Goal: Task Accomplishment & Management: Use online tool/utility

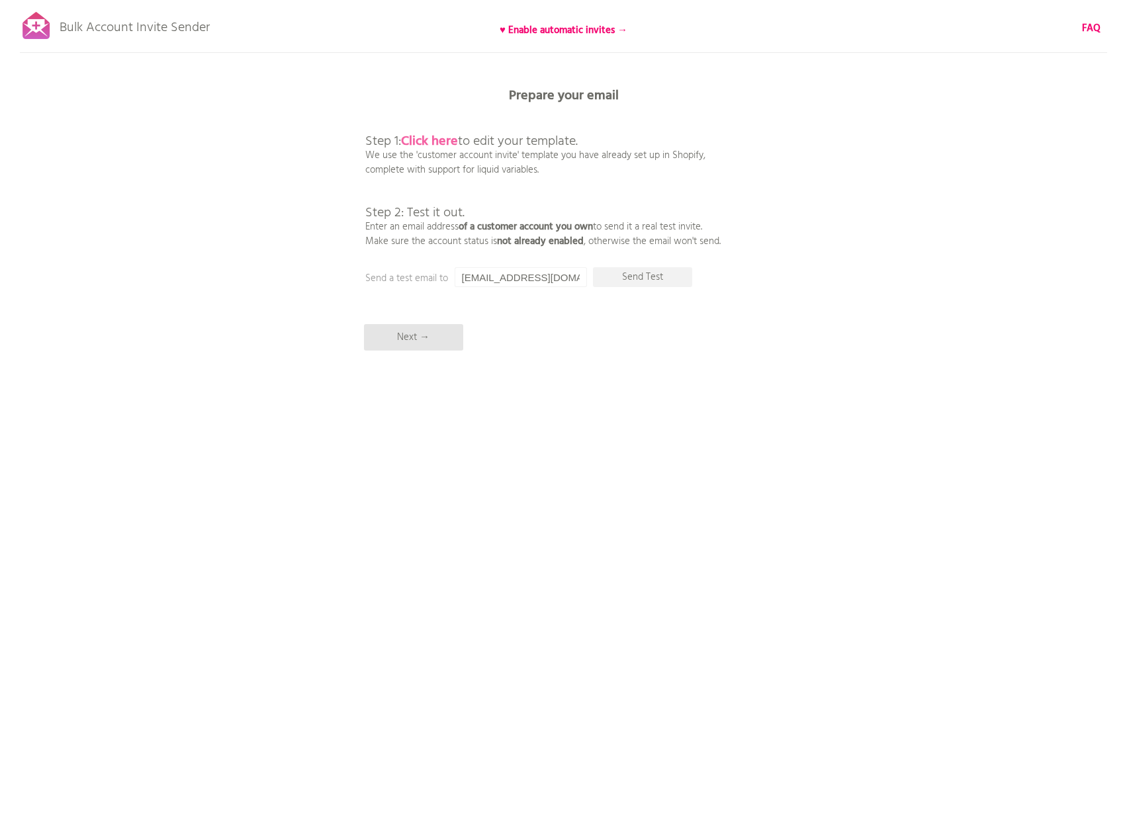
click at [441, 141] on b "Click here" at bounding box center [429, 141] width 57 height 21
click at [497, 277] on input "[EMAIL_ADDRESS][DOMAIN_NAME]" at bounding box center [520, 277] width 132 height 20
click at [643, 279] on p "Send Test" at bounding box center [642, 277] width 99 height 20
click at [643, 278] on p "Sending..." at bounding box center [642, 277] width 99 height 20
click at [427, 335] on p "Next →" at bounding box center [413, 337] width 99 height 26
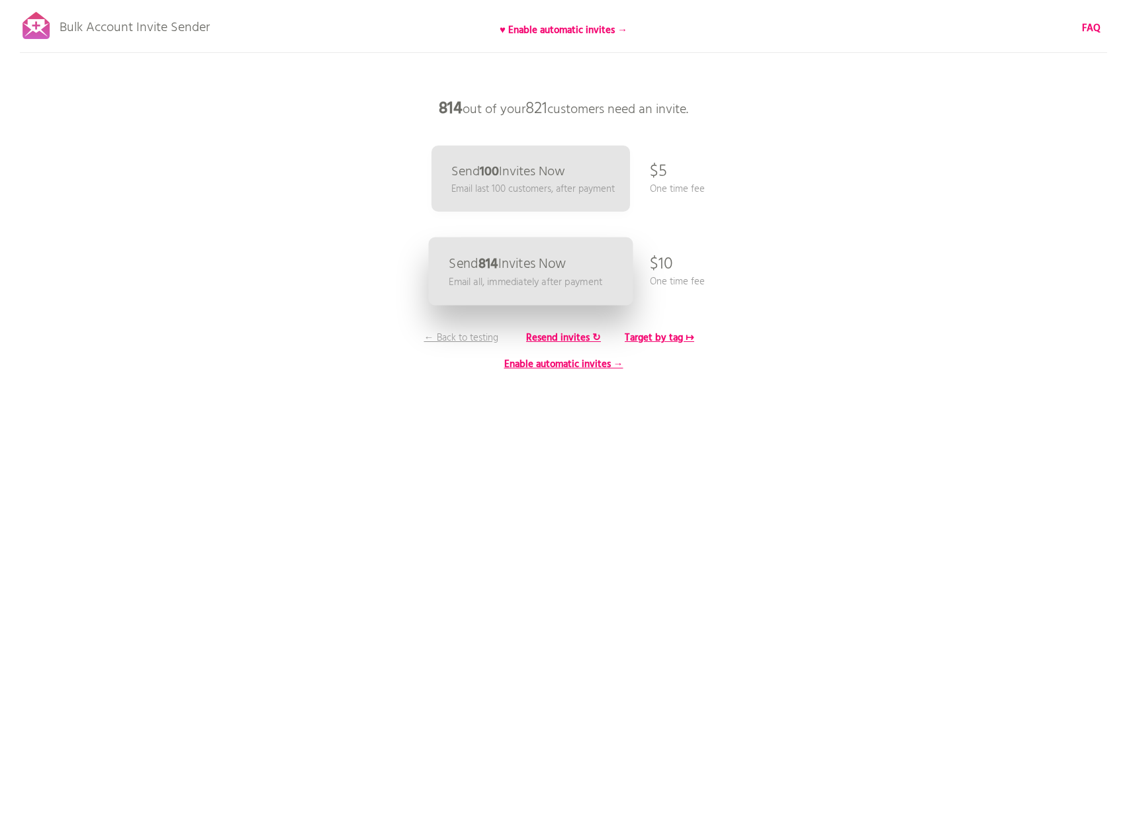
click at [571, 275] on p "Email all, immediately after payment" at bounding box center [524, 282] width 153 height 15
